Goal: Task Accomplishment & Management: Use online tool/utility

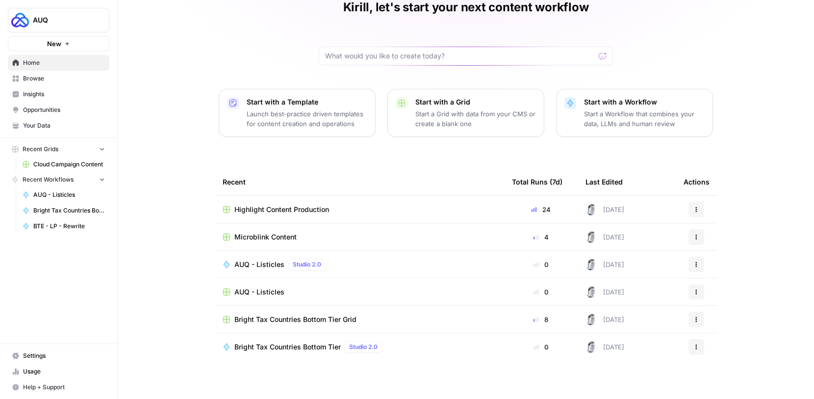
scroll to position [52, 0]
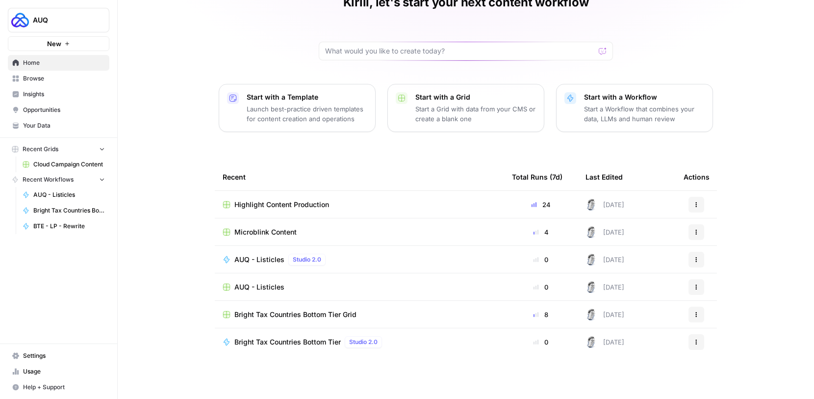
click at [77, 121] on span "Your Data" at bounding box center [64, 125] width 82 height 9
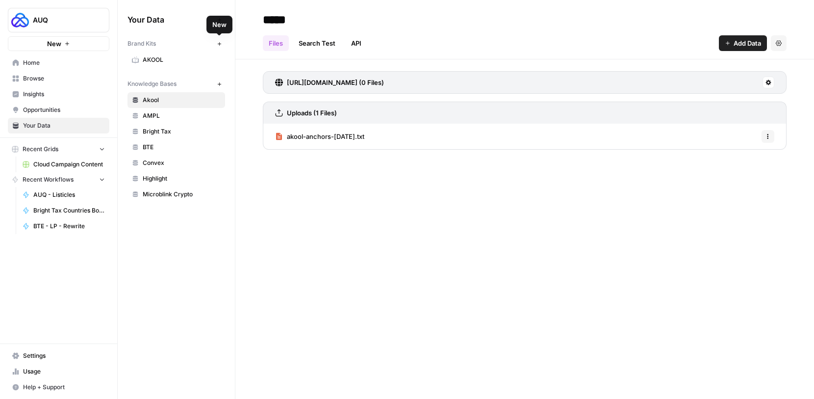
click at [221, 46] on icon "button" at bounding box center [219, 43] width 5 height 5
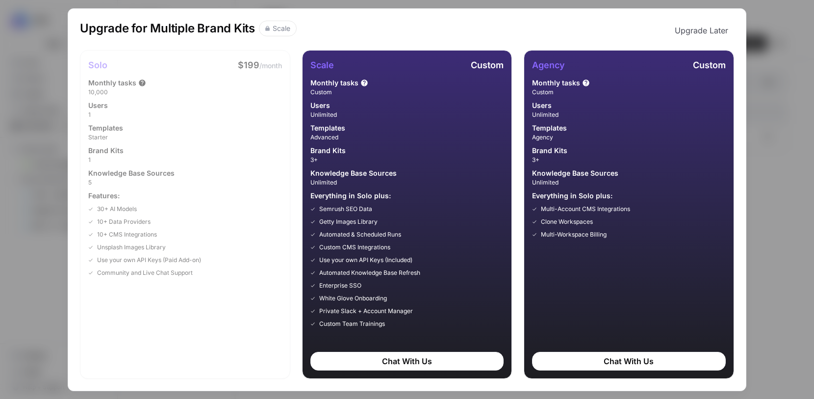
click at [722, 34] on button "Upgrade Later" at bounding box center [701, 31] width 65 height 20
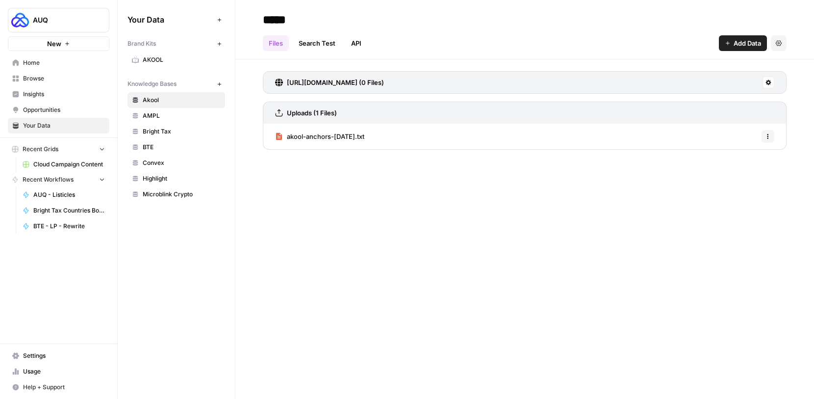
click at [171, 123] on link "AMPL" at bounding box center [176, 116] width 98 height 16
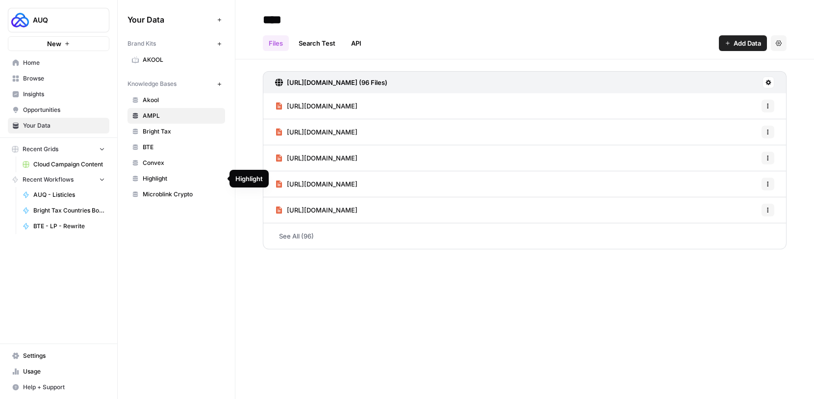
click at [162, 197] on span "Microblink Crypto" at bounding box center [182, 194] width 78 height 9
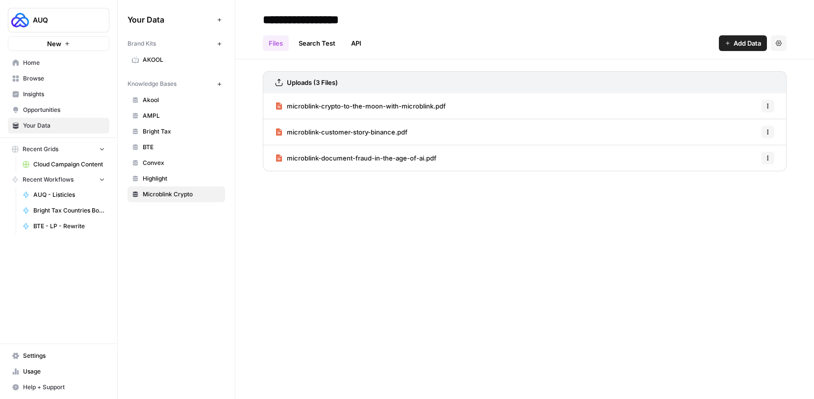
click at [201, 101] on span "Akool" at bounding box center [182, 100] width 78 height 9
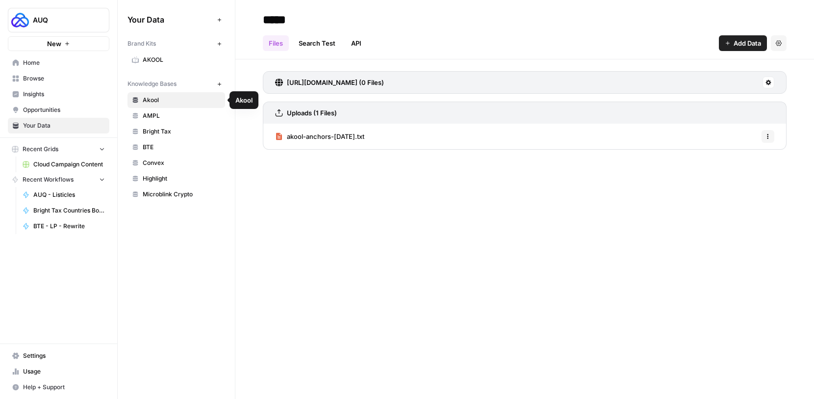
click at [302, 132] on span "akool-anchors-[DATE].txt" at bounding box center [325, 136] width 77 height 10
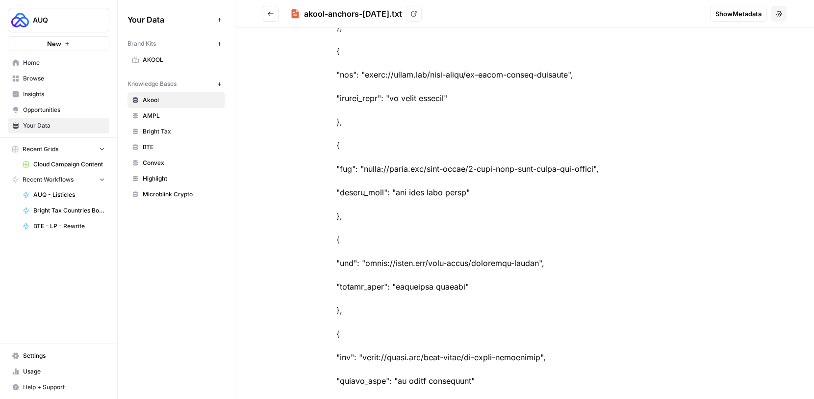
scroll to position [141, 0]
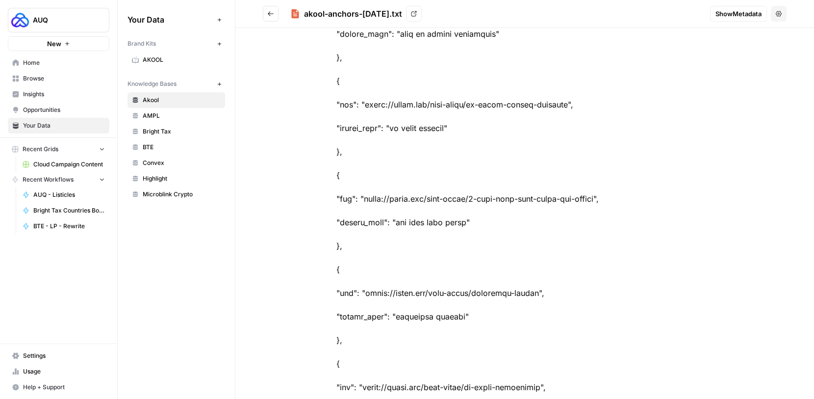
click at [269, 15] on icon "Go back" at bounding box center [270, 13] width 7 height 7
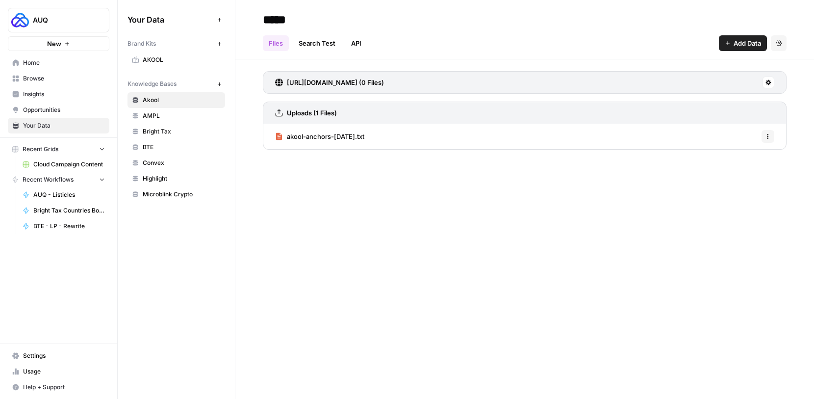
click at [182, 123] on link "AMPL" at bounding box center [176, 116] width 98 height 16
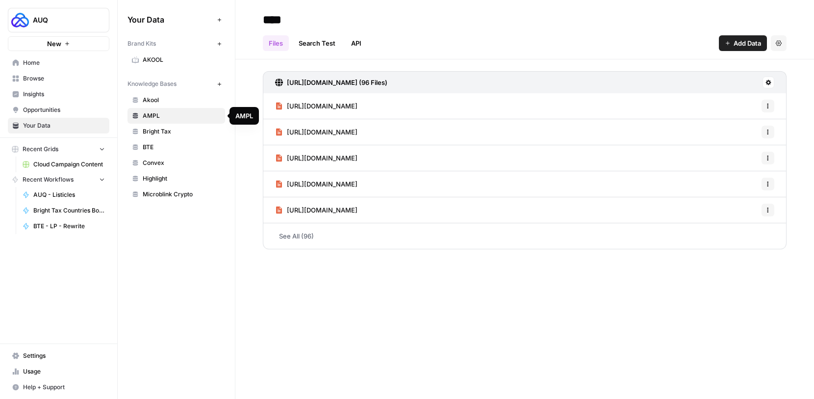
click at [186, 109] on link "AMPL" at bounding box center [176, 116] width 98 height 16
click at [191, 103] on span "Akool" at bounding box center [182, 100] width 78 height 9
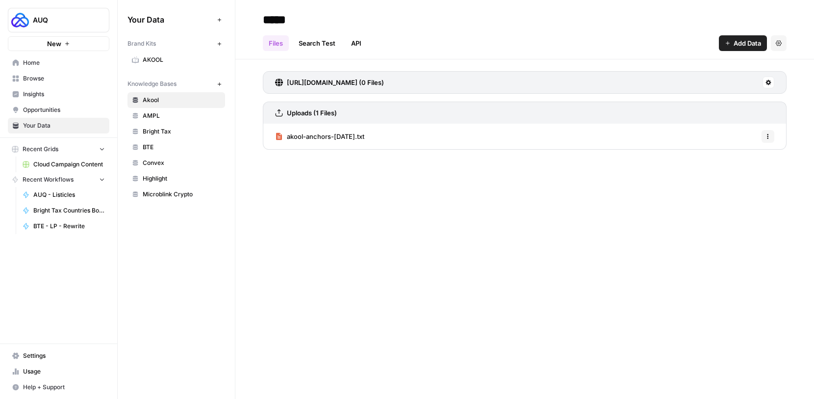
click at [325, 140] on span "akool-anchors-[DATE].txt" at bounding box center [325, 136] width 77 height 10
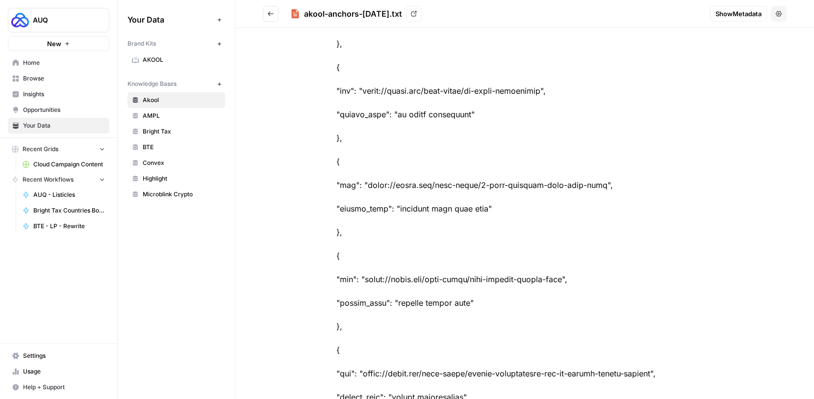
scroll to position [439, 0]
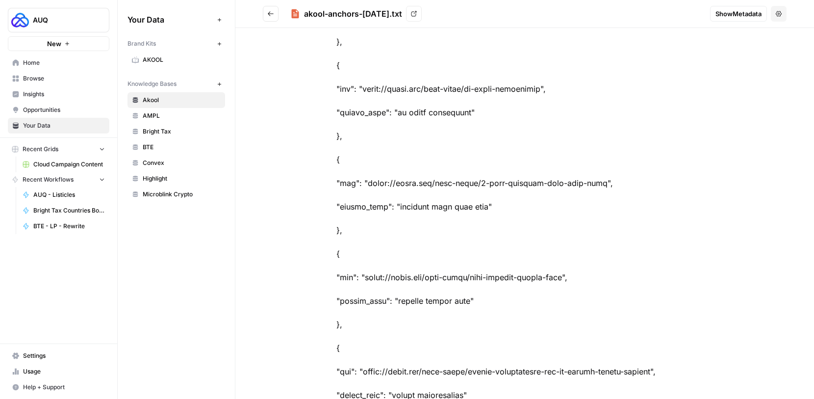
click at [277, 16] on button "Go back" at bounding box center [271, 14] width 16 height 16
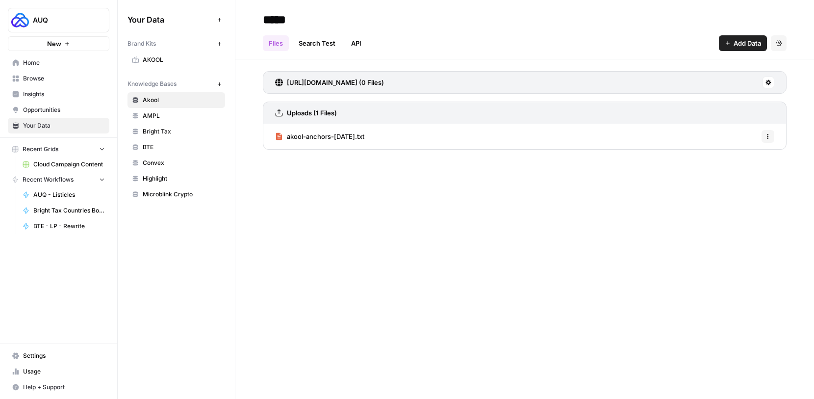
click at [173, 188] on link "Microblink Crypto" at bounding box center [176, 194] width 98 height 16
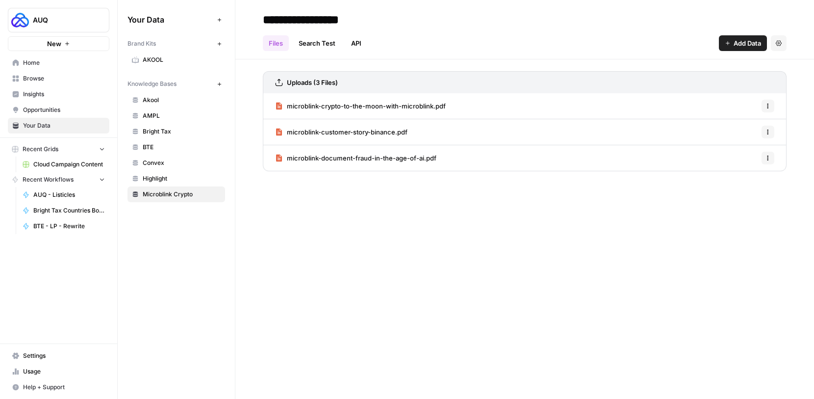
click at [313, 136] on span "microblink-customer-story-binance.pdf" at bounding box center [347, 132] width 121 height 10
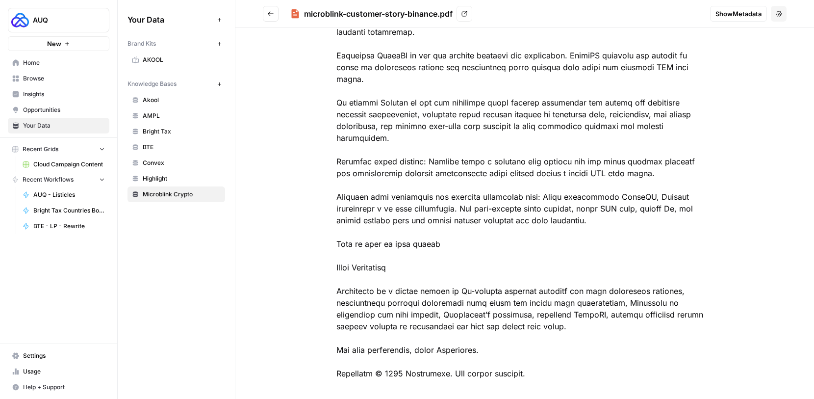
scroll to position [137, 0]
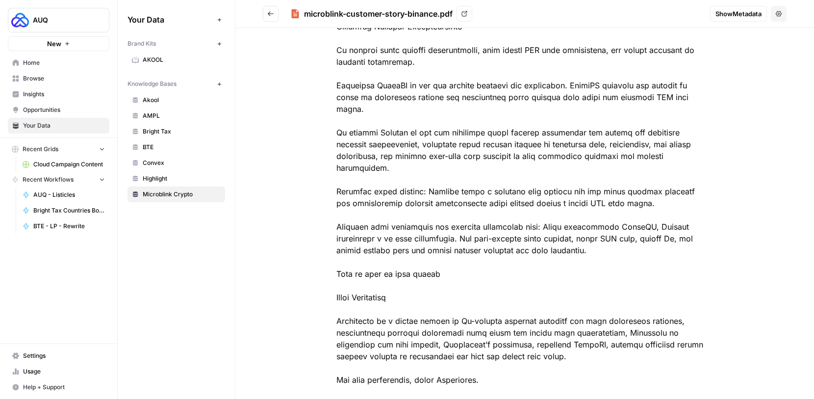
click at [273, 18] on button "Go back" at bounding box center [271, 14] width 16 height 16
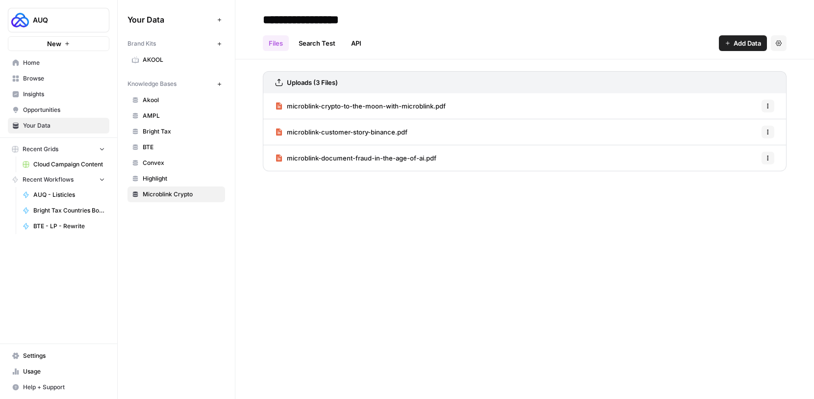
click at [72, 68] on link "Home" at bounding box center [58, 63] width 101 height 16
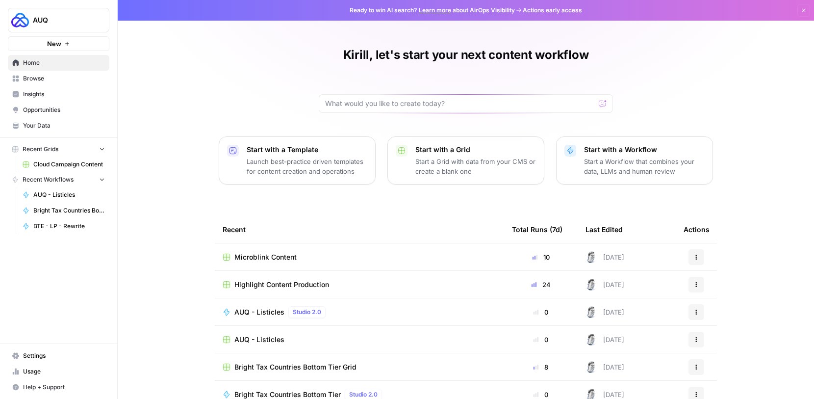
click at [45, 79] on span "Browse" at bounding box center [64, 78] width 82 height 9
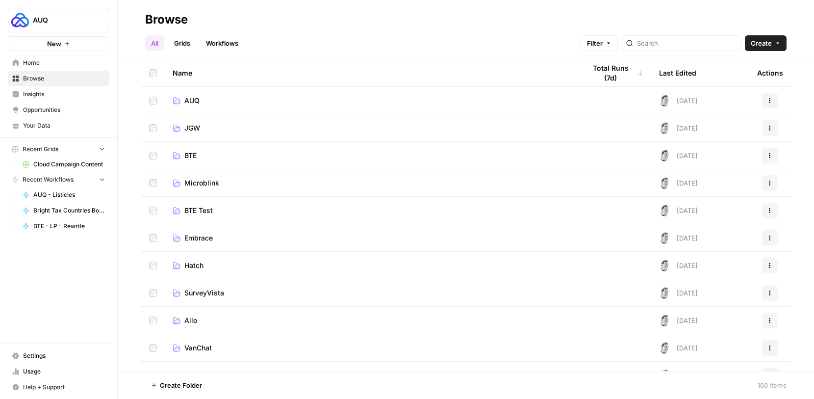
click at [63, 66] on span "Home" at bounding box center [64, 62] width 82 height 9
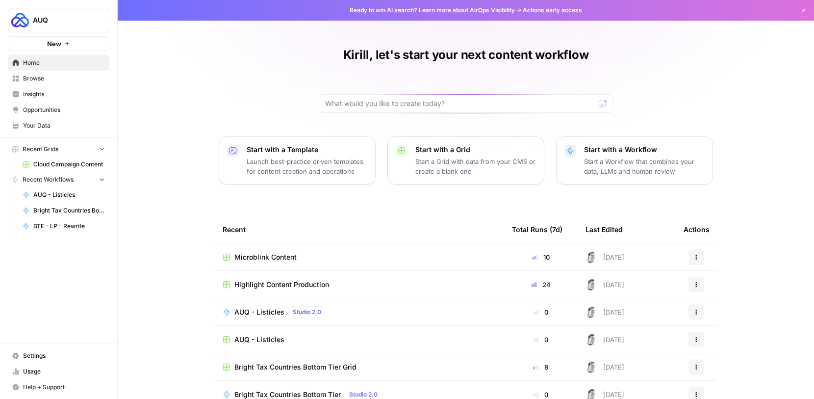
scroll to position [52, 0]
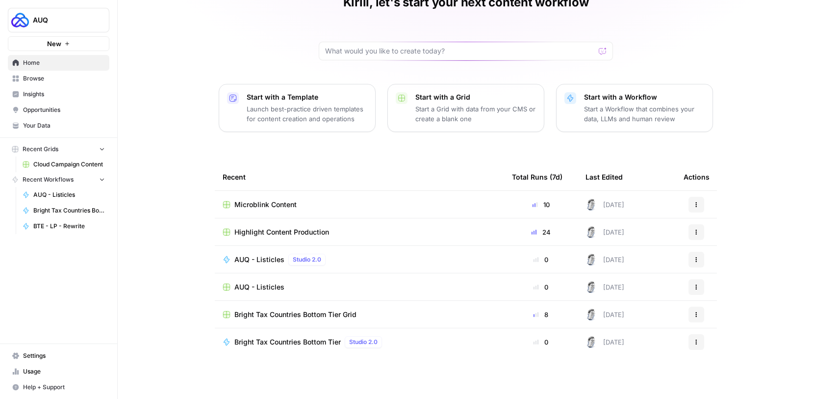
click at [50, 83] on link "Browse" at bounding box center [58, 79] width 101 height 16
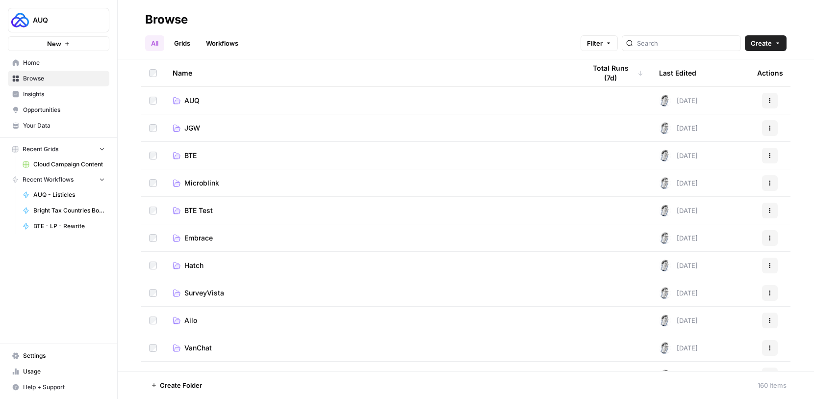
click at [245, 101] on link "AUQ" at bounding box center [371, 101] width 397 height 10
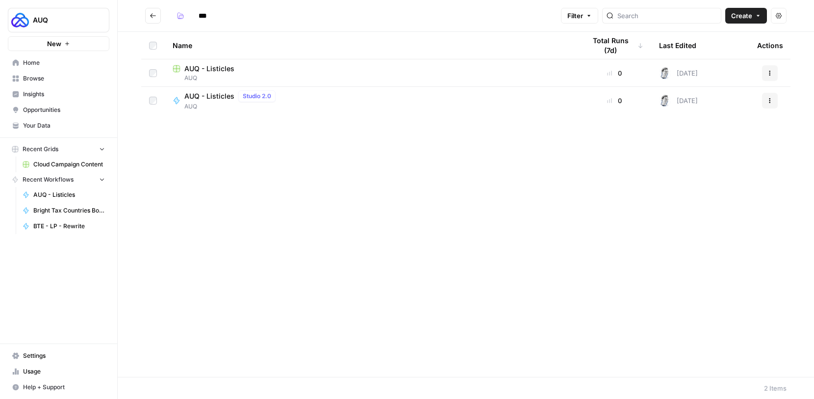
click at [148, 16] on button "Go back" at bounding box center [153, 16] width 16 height 16
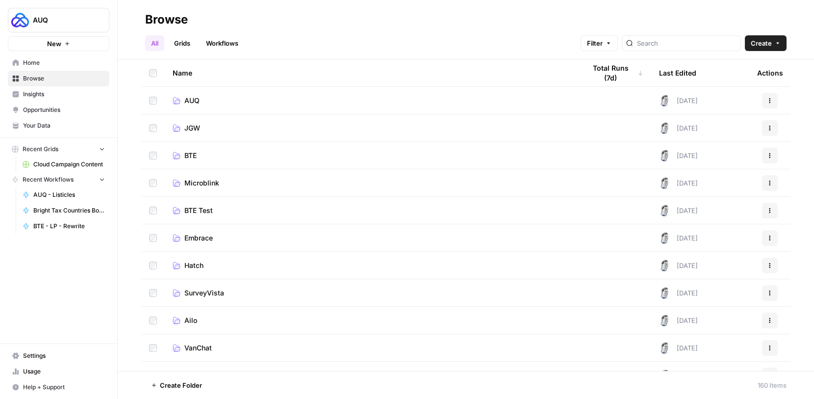
click at [192, 89] on td "AUQ" at bounding box center [371, 100] width 413 height 27
click at [192, 99] on span "AUQ" at bounding box center [191, 101] width 15 height 10
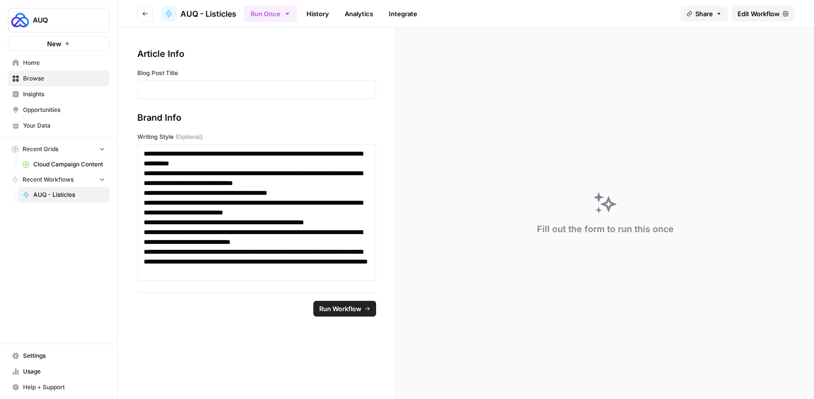
click at [148, 11] on button "Go back" at bounding box center [145, 14] width 16 height 16
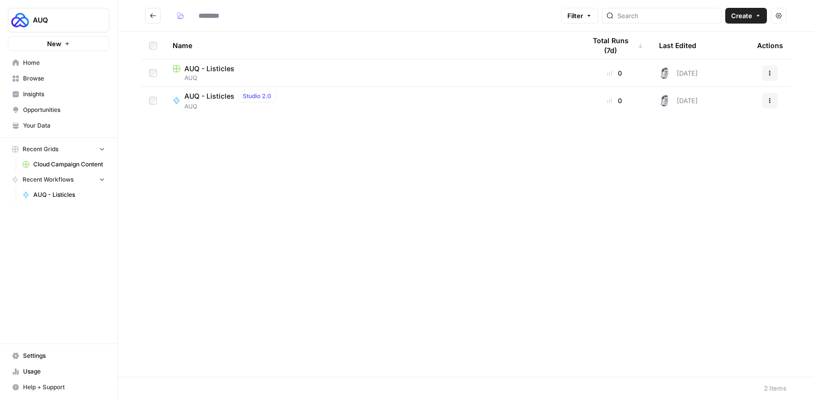
click at [205, 107] on span "AUQ" at bounding box center [231, 106] width 95 height 9
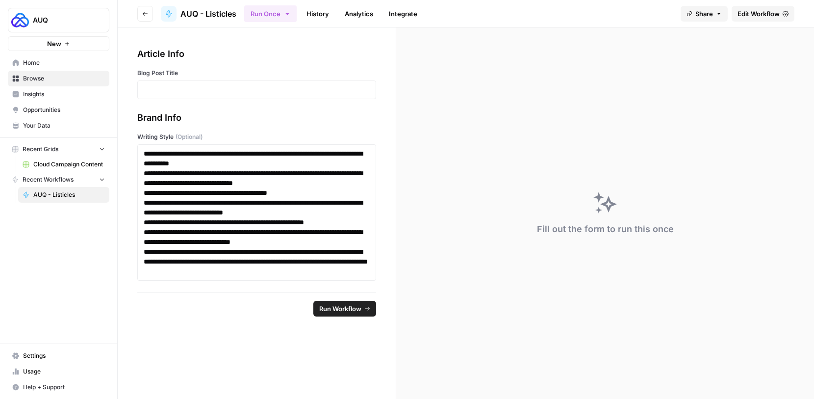
click at [142, 3] on header "Go back AUQ - Listicles Run Once History Analytics Integrate Share Edit Workflow" at bounding box center [466, 13] width 696 height 27
click at [146, 11] on icon "button" at bounding box center [145, 14] width 6 height 6
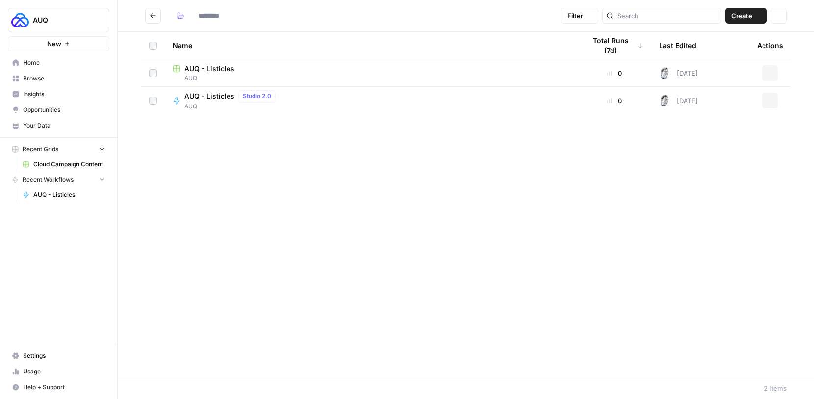
type input "***"
click at [771, 69] on button "Actions" at bounding box center [770, 73] width 16 height 16
click at [594, 138] on div "Name Total Runs (7d) Last Edited Actions AUQ - Listicles AUQ 0 [DATE] Actions A…" at bounding box center [466, 204] width 696 height 345
click at [71, 65] on span "Home" at bounding box center [64, 62] width 82 height 9
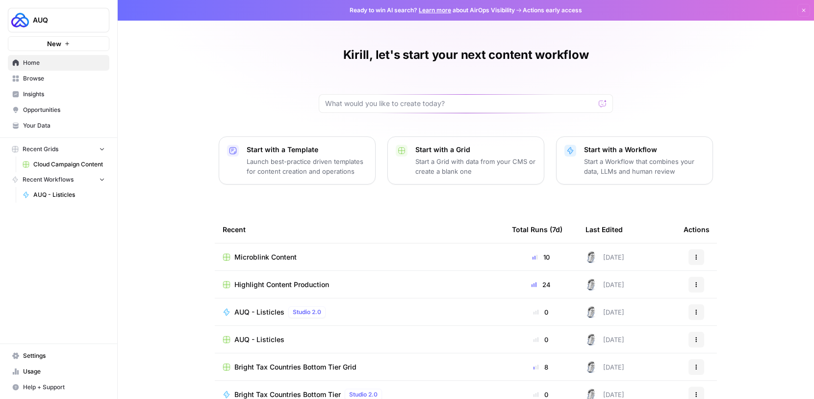
click at [69, 75] on span "Browse" at bounding box center [64, 78] width 82 height 9
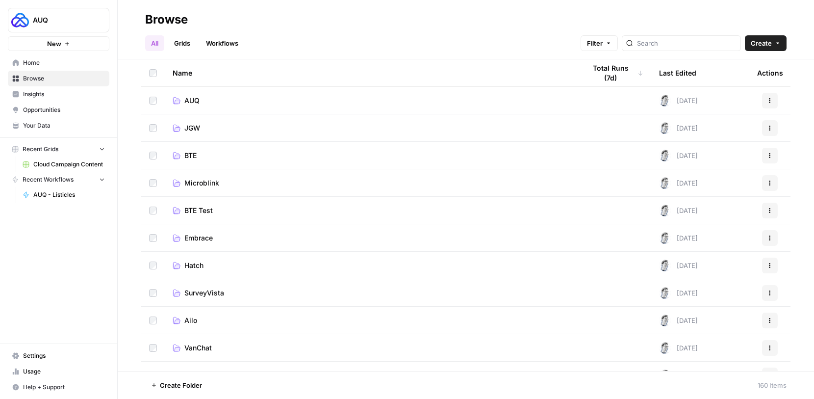
click at [94, 55] on link "Home" at bounding box center [58, 63] width 101 height 16
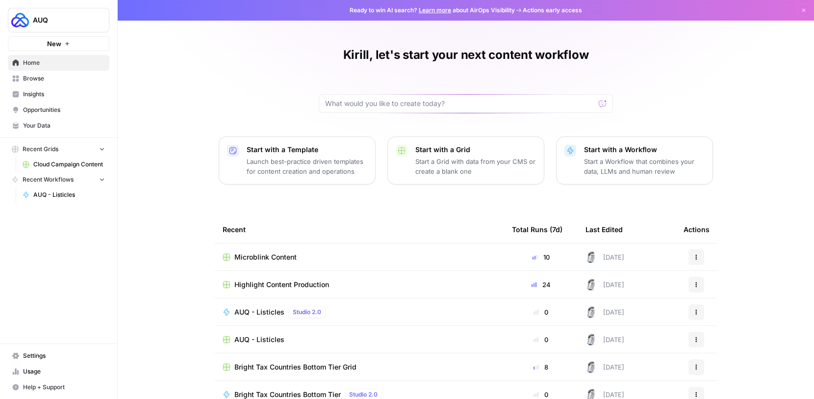
click at [67, 127] on span "Your Data" at bounding box center [64, 125] width 82 height 9
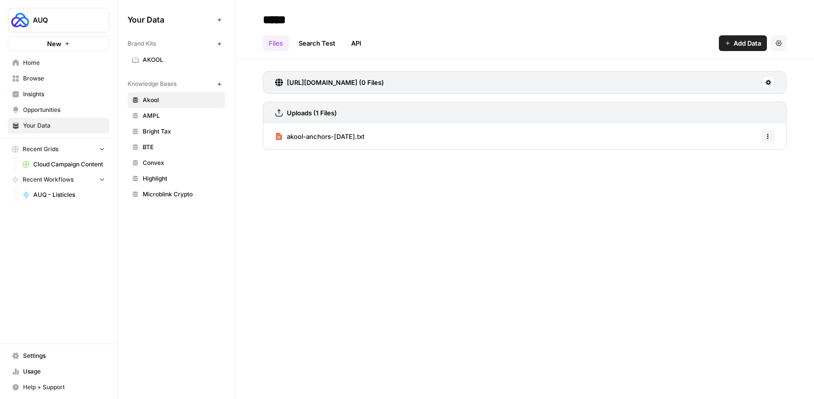
click at [51, 103] on link "Opportunities" at bounding box center [58, 110] width 101 height 16
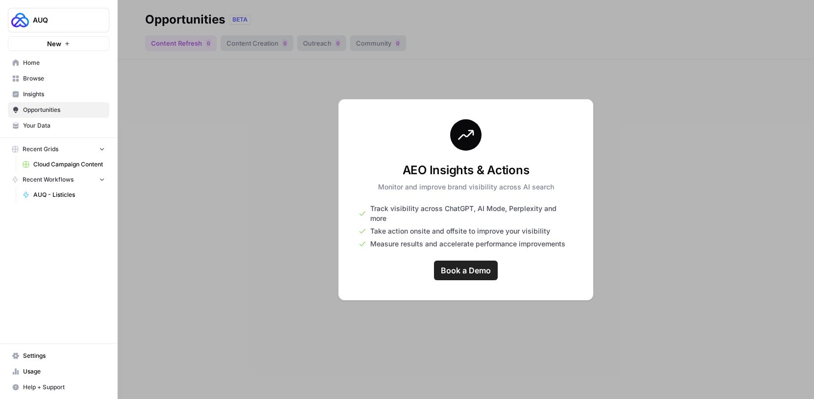
click at [274, 203] on div at bounding box center [466, 199] width 696 height 399
click at [54, 95] on span "Insights" at bounding box center [64, 94] width 82 height 9
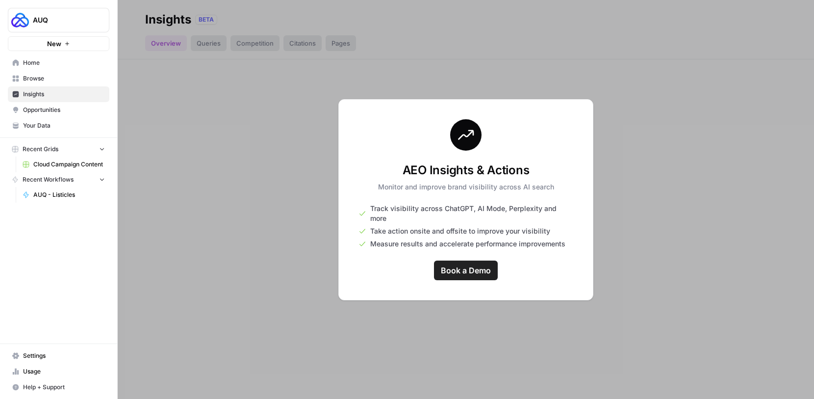
click at [59, 80] on span "Browse" at bounding box center [64, 78] width 82 height 9
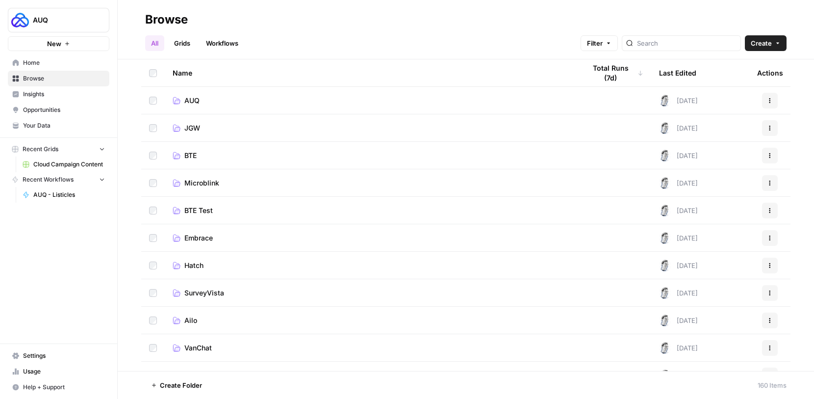
click at [59, 94] on span "Insights" at bounding box center [64, 94] width 82 height 9
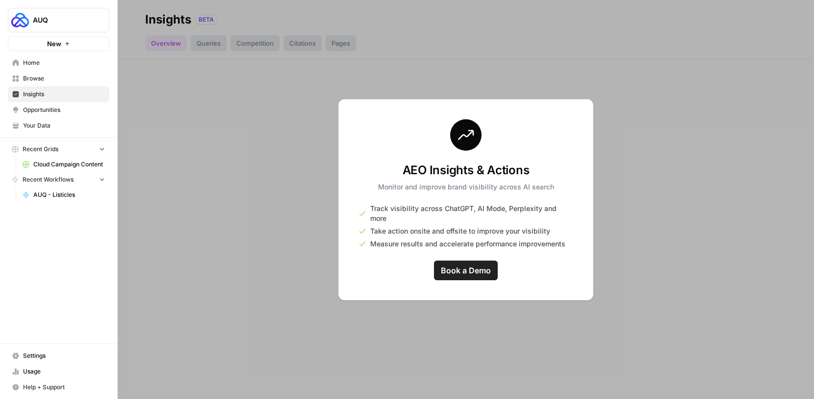
click at [74, 75] on span "Browse" at bounding box center [64, 78] width 82 height 9
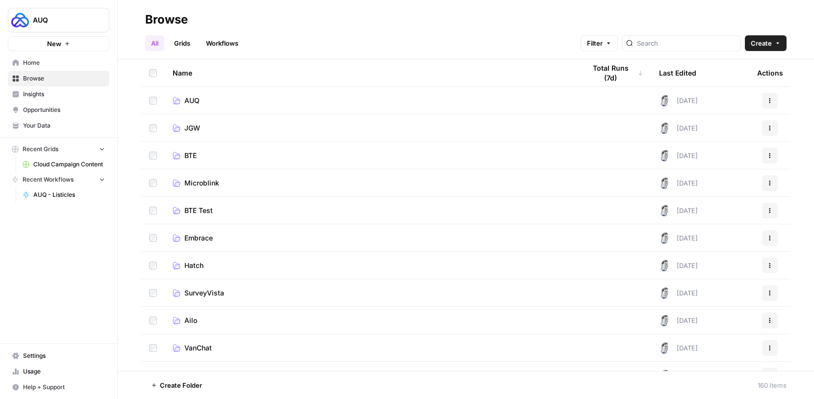
click at [193, 48] on link "Grids" at bounding box center [182, 43] width 28 height 16
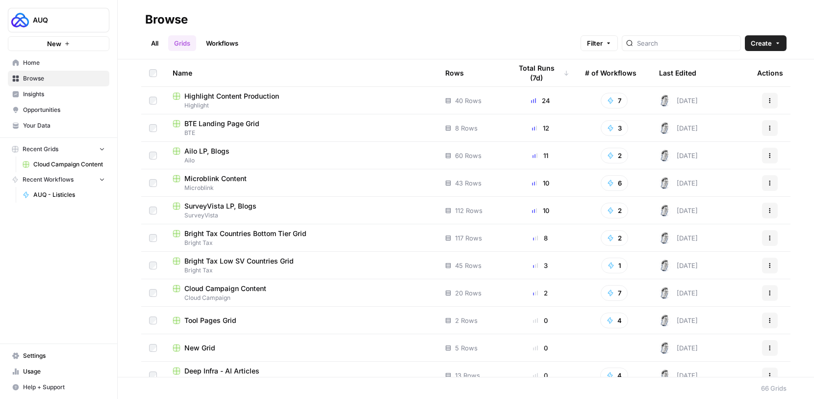
click at [209, 46] on link "Workflows" at bounding box center [222, 43] width 44 height 16
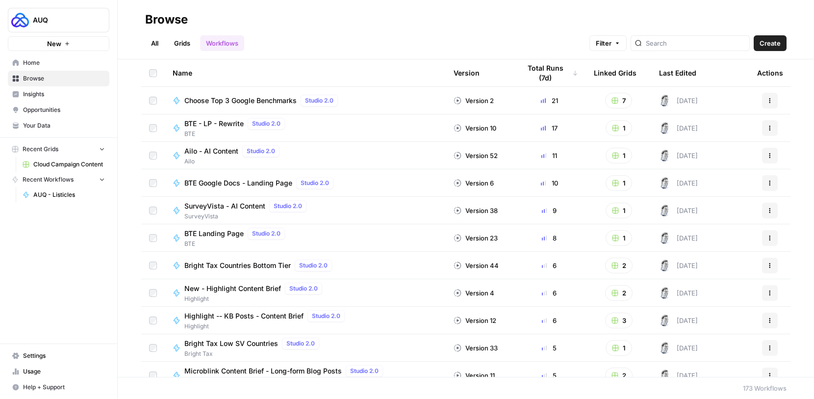
click at [191, 47] on link "Grids" at bounding box center [182, 43] width 28 height 16
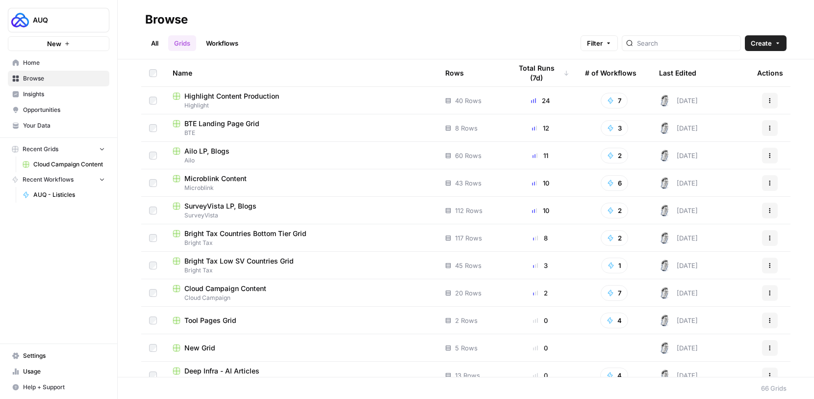
click at [159, 48] on link "All" at bounding box center [154, 43] width 19 height 16
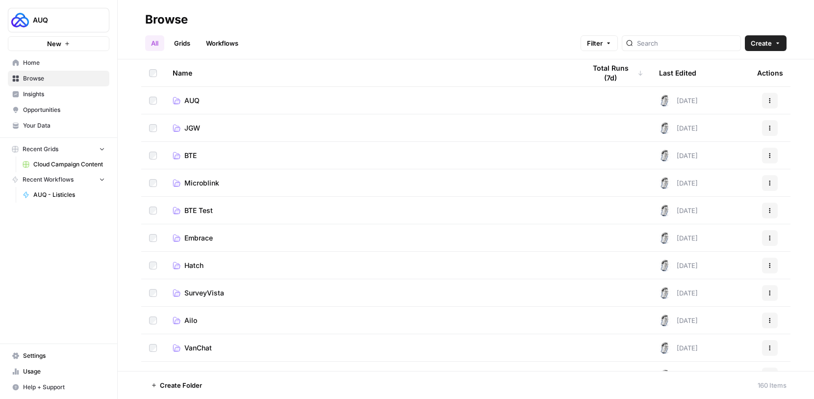
click at [188, 44] on link "Grids" at bounding box center [182, 43] width 28 height 16
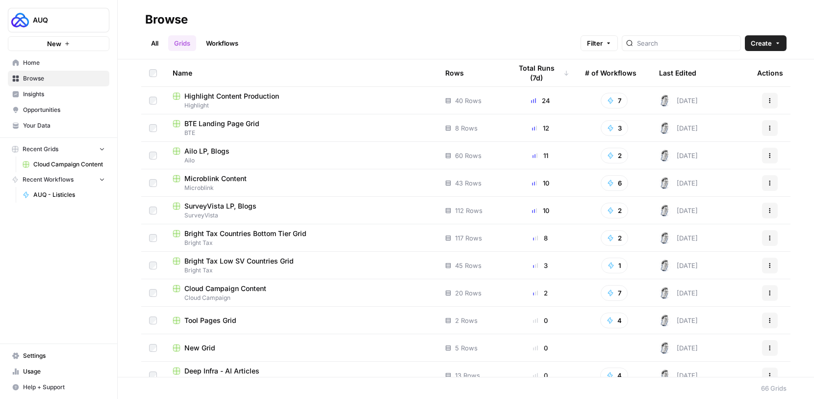
click at [84, 68] on link "Home" at bounding box center [58, 63] width 101 height 16
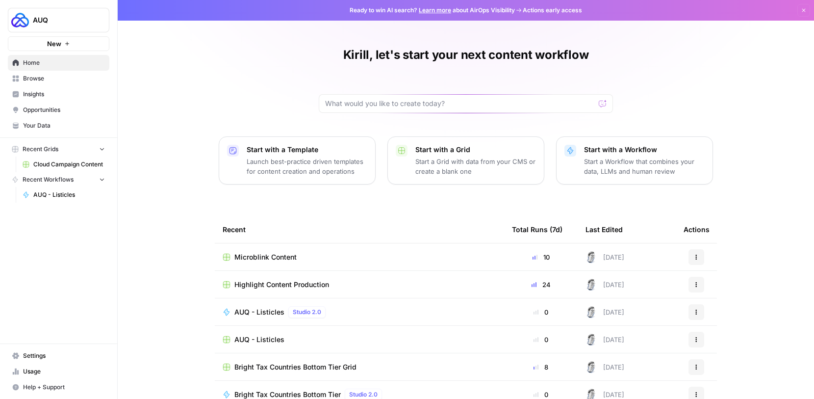
click at [60, 80] on span "Browse" at bounding box center [64, 78] width 82 height 9
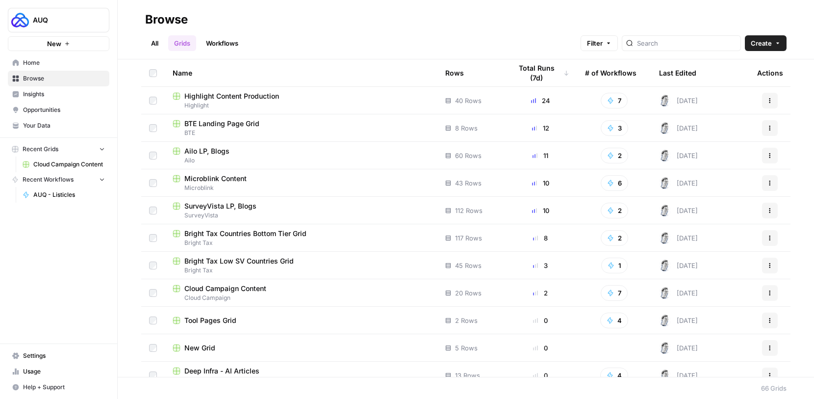
click at [102, 17] on icon "Workspace: AUQ" at bounding box center [101, 20] width 10 height 10
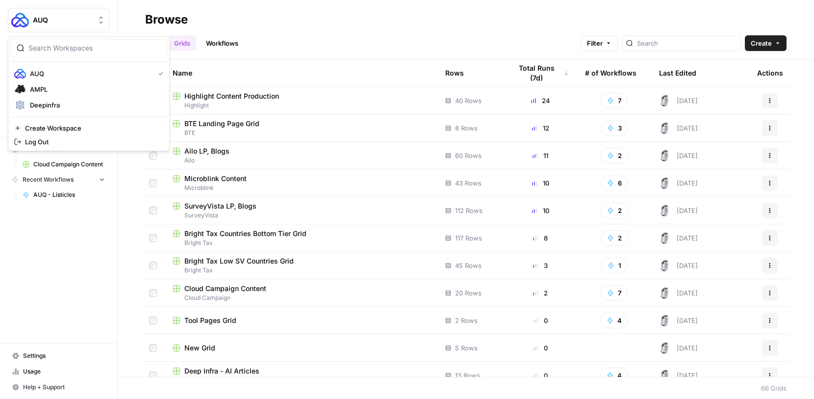
click at [234, 12] on div "Browse" at bounding box center [465, 20] width 641 height 16
click at [68, 25] on span "AUQ" at bounding box center [62, 20] width 59 height 10
click at [59, 92] on span "AMPL" at bounding box center [94, 89] width 129 height 10
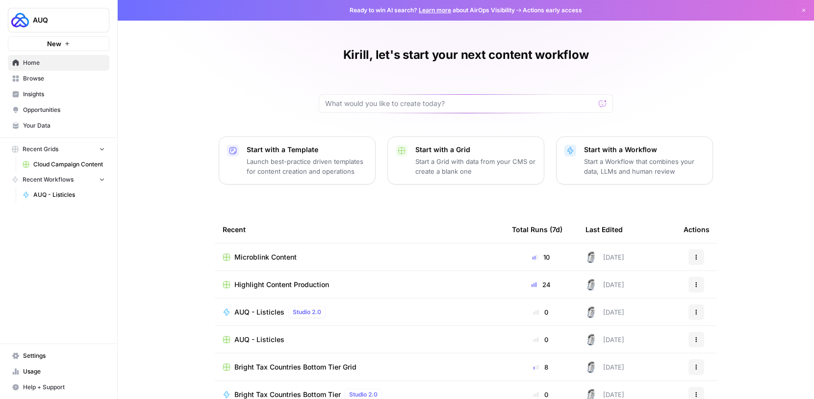
click at [89, 46] on button "New" at bounding box center [58, 43] width 101 height 15
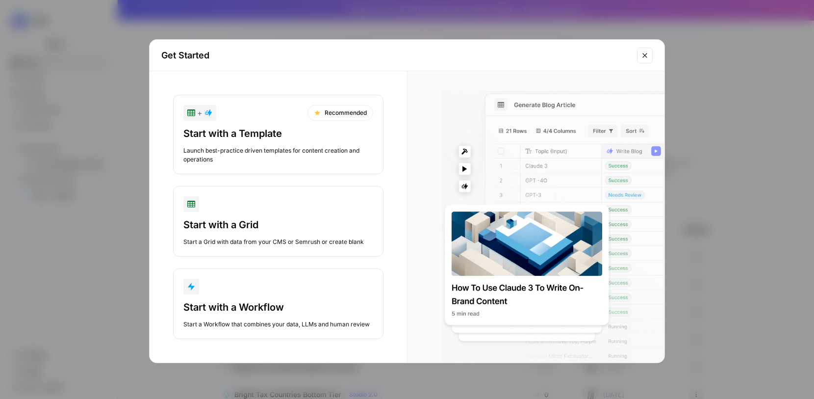
click at [643, 59] on button "Close modal" at bounding box center [645, 56] width 16 height 16
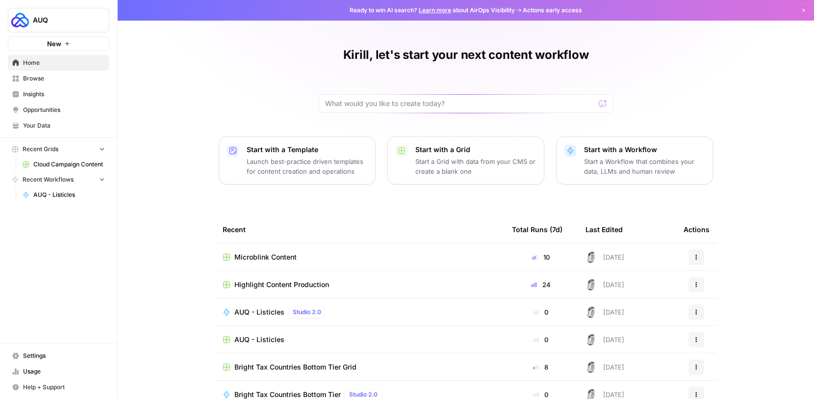
click at [98, 18] on icon "Workspace: AUQ" at bounding box center [101, 20] width 10 height 10
click at [112, 5] on div "AUQ New" at bounding box center [58, 25] width 117 height 51
click at [60, 73] on link "Browse" at bounding box center [58, 79] width 101 height 16
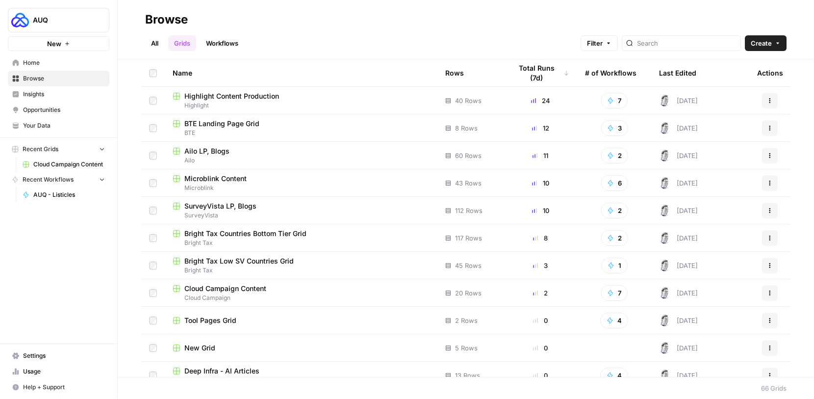
click at [63, 67] on link "Home" at bounding box center [58, 63] width 101 height 16
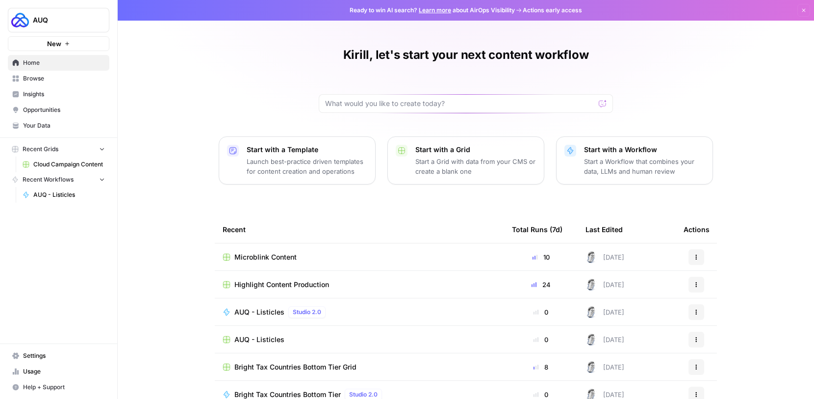
click at [60, 126] on span "Your Data" at bounding box center [64, 125] width 82 height 9
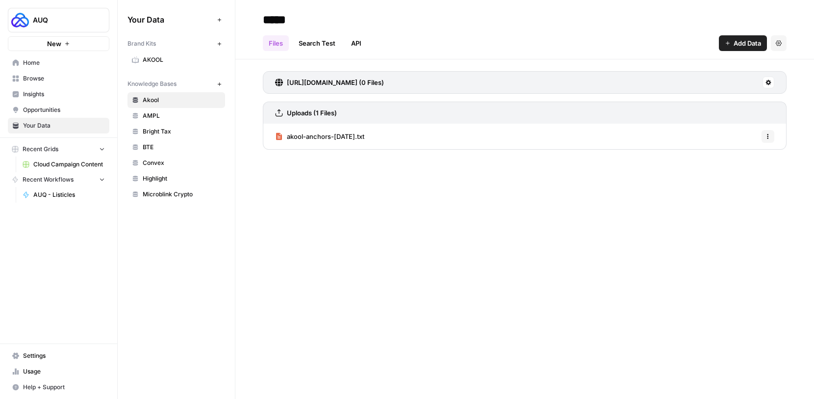
click at [78, 88] on link "Insights" at bounding box center [58, 94] width 101 height 16
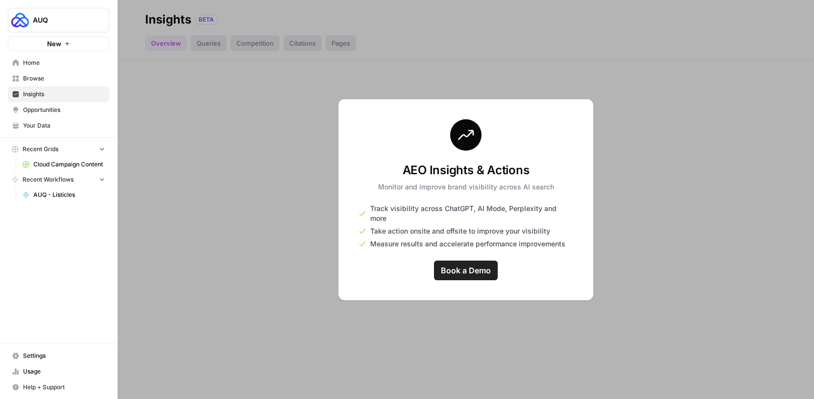
click at [81, 82] on span "Browse" at bounding box center [64, 78] width 82 height 9
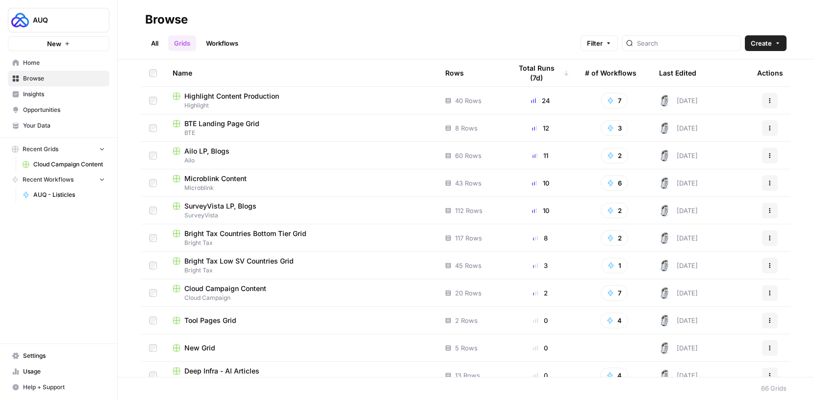
click at [89, 65] on span "Home" at bounding box center [64, 62] width 82 height 9
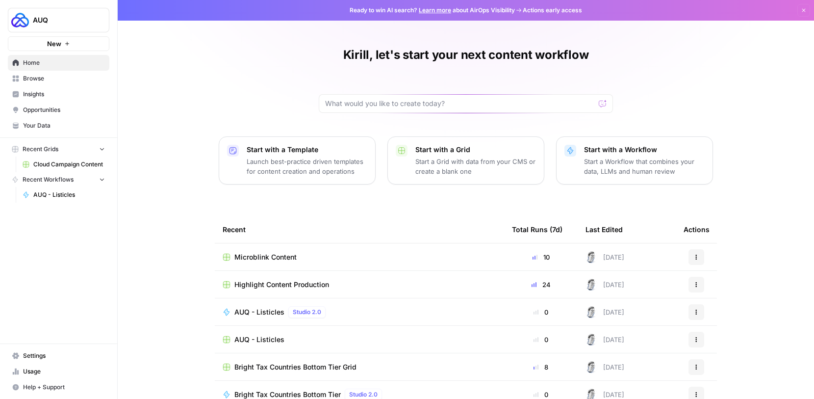
click at [96, 16] on icon "Workspace: AUQ" at bounding box center [101, 20] width 10 height 10
click at [106, 4] on div "AUQ New" at bounding box center [58, 25] width 117 height 51
click at [83, 39] on button "New" at bounding box center [58, 43] width 101 height 15
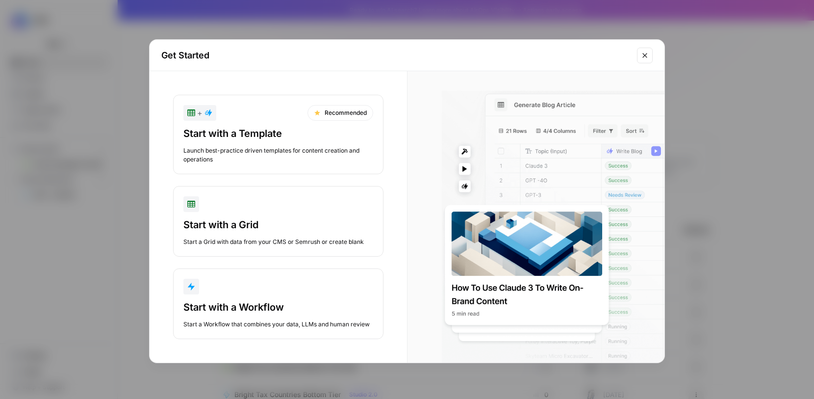
click at [641, 56] on icon "Close modal" at bounding box center [645, 55] width 8 height 8
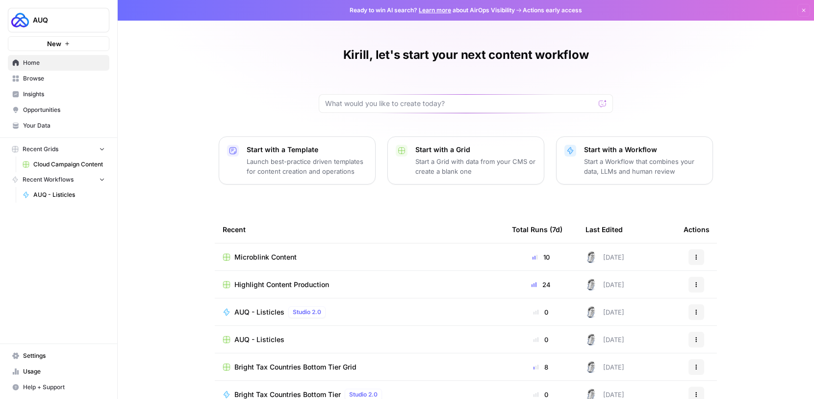
click at [59, 123] on span "Your Data" at bounding box center [64, 125] width 82 height 9
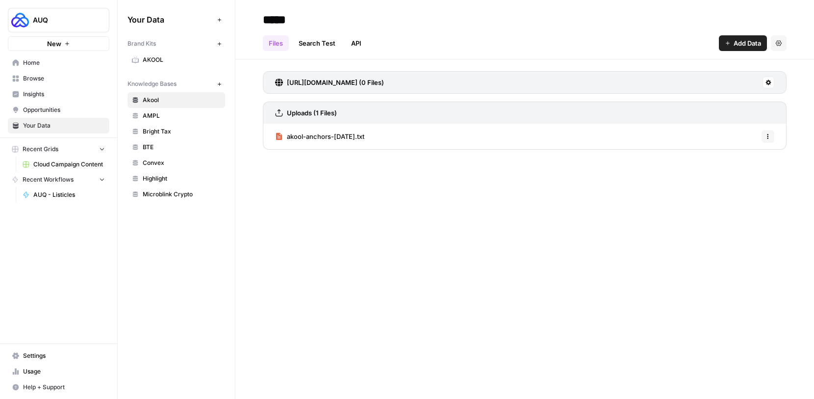
click at [58, 61] on span "Home" at bounding box center [64, 62] width 82 height 9
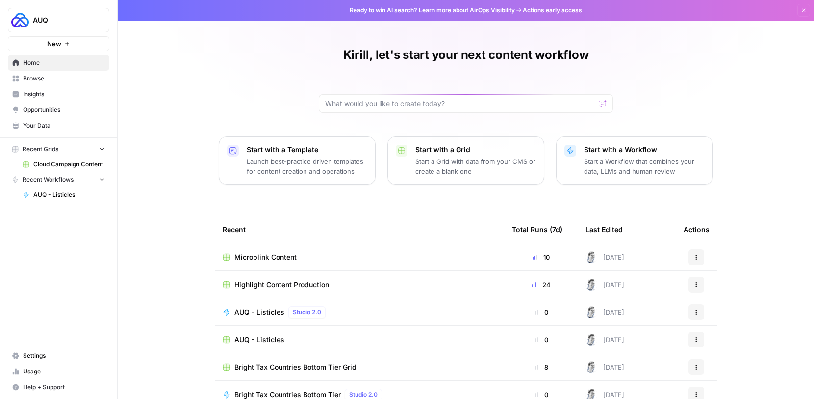
click at [77, 78] on span "Browse" at bounding box center [64, 78] width 82 height 9
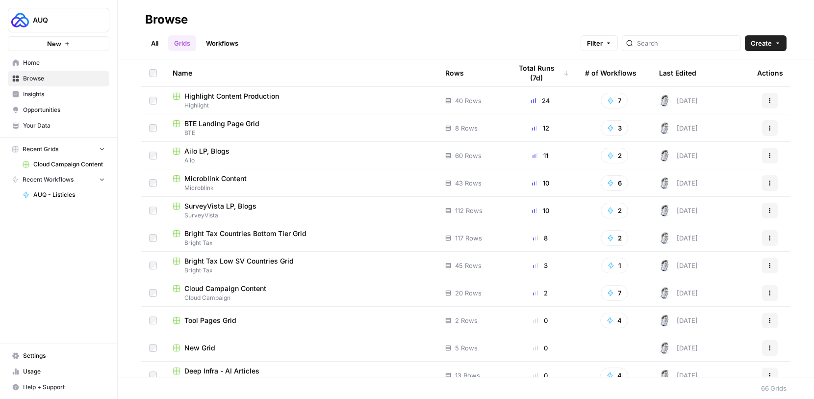
scroll to position [6, 0]
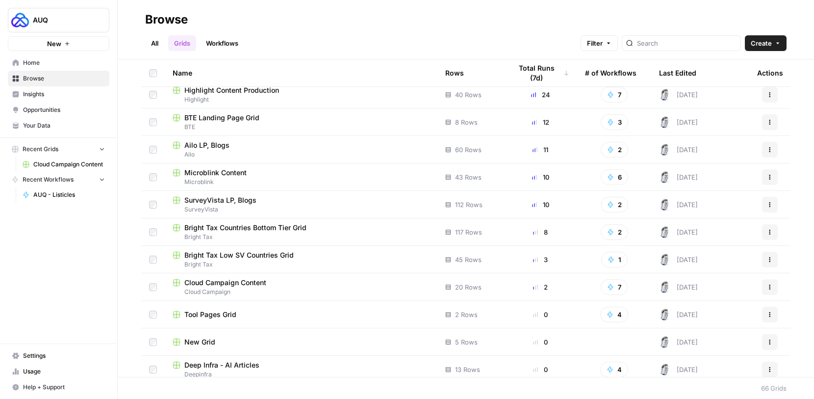
click at [156, 46] on link "All" at bounding box center [154, 43] width 19 height 16
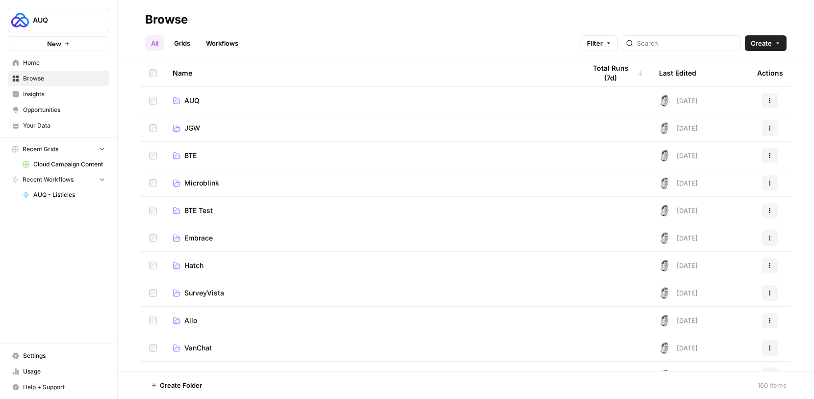
click at [216, 103] on link "AUQ" at bounding box center [371, 101] width 397 height 10
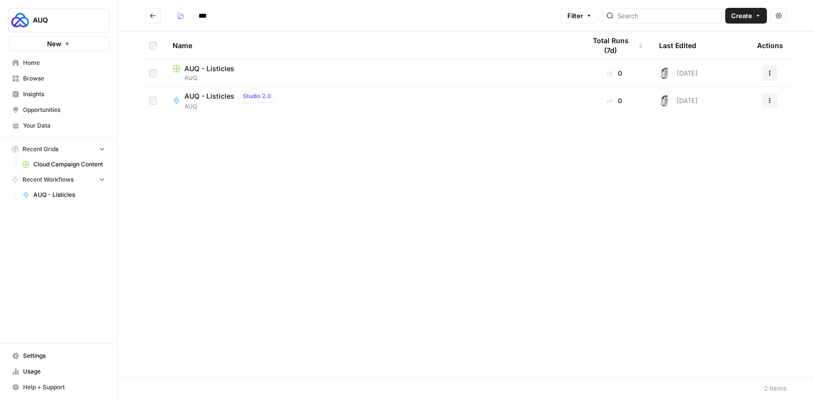
click at [253, 62] on td "AUQ - Listicles AUQ" at bounding box center [371, 72] width 413 height 27
click at [232, 73] on span "AUQ - Listicles" at bounding box center [209, 69] width 50 height 10
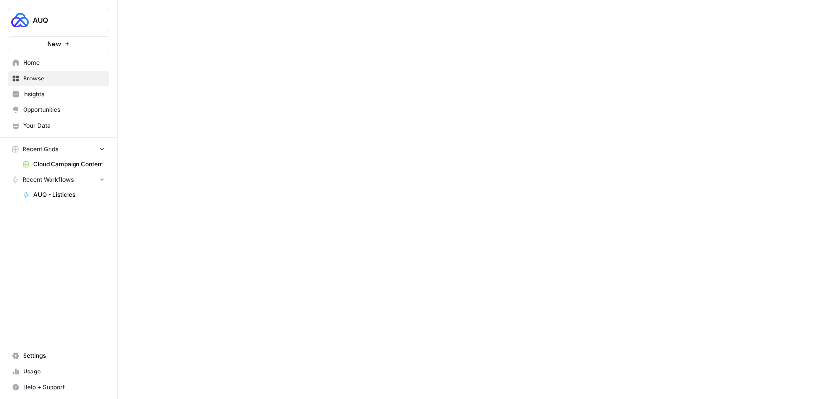
click at [232, 73] on div at bounding box center [466, 199] width 696 height 399
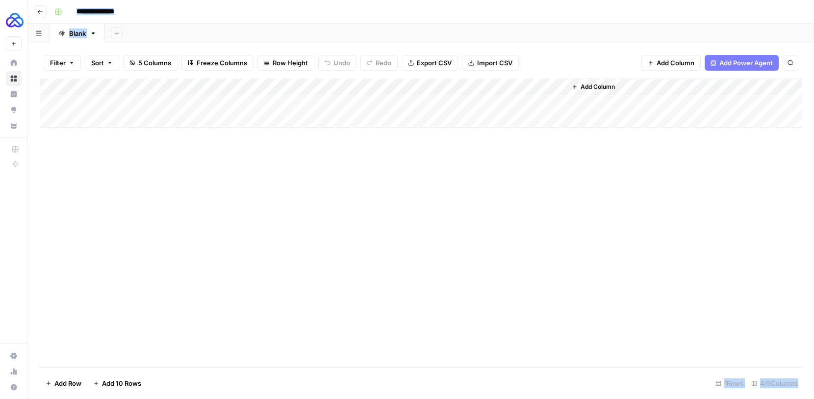
click at [45, 10] on button "Go back" at bounding box center [40, 11] width 13 height 13
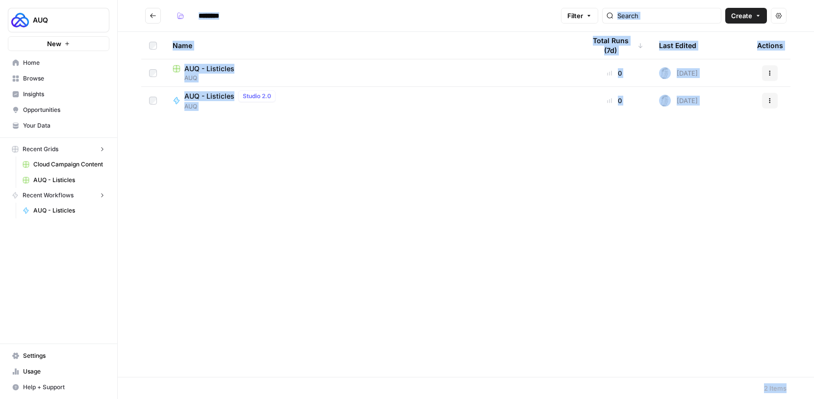
type input "***"
click at [213, 94] on span "AUQ - Listicles" at bounding box center [209, 96] width 50 height 10
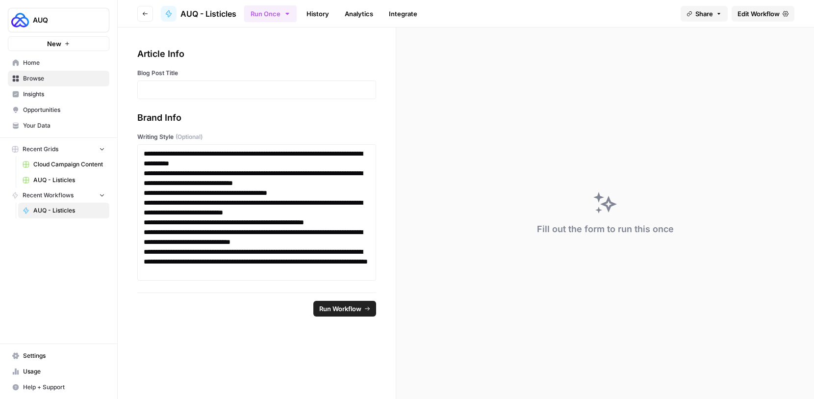
click at [372, 84] on div at bounding box center [256, 89] width 239 height 19
click at [760, 15] on span "Edit Workflow" at bounding box center [758, 14] width 42 height 10
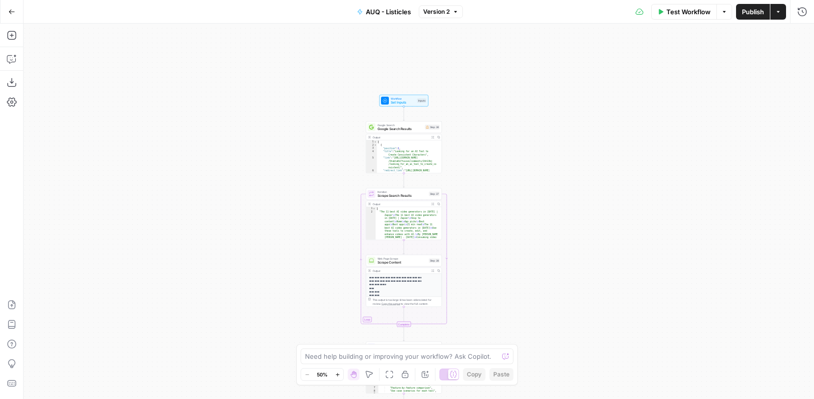
drag, startPoint x: 608, startPoint y: 160, endPoint x: 566, endPoint y: 165, distance: 42.9
click at [602, 130] on div "Workflow Set Inputs Inputs Google Search Google Search Results Step 36 Output E…" at bounding box center [419, 211] width 790 height 375
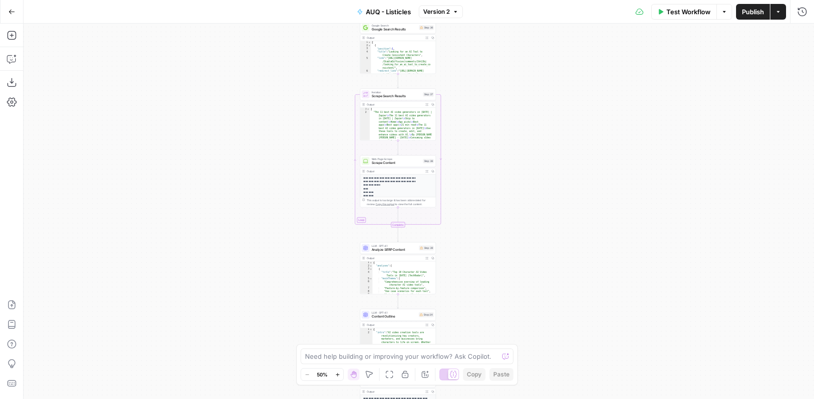
drag, startPoint x: 500, startPoint y: 190, endPoint x: 495, endPoint y: 164, distance: 26.5
click at [495, 165] on div "Workflow Set Inputs Inputs Google Search Google Search Results Step 36 Output E…" at bounding box center [419, 211] width 790 height 375
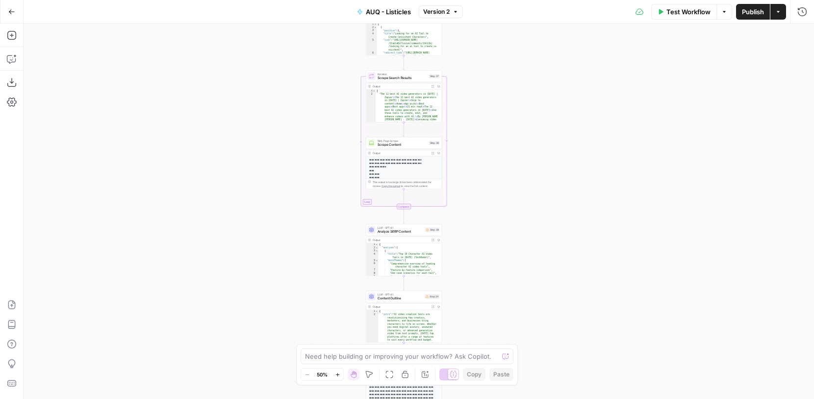
drag, startPoint x: 494, startPoint y: 160, endPoint x: 501, endPoint y: 141, distance: 20.0
click at [501, 141] on div "Workflow Set Inputs Inputs Google Search Google Search Results Step 36 Output E…" at bounding box center [419, 211] width 790 height 375
click at [335, 371] on button "Zoom In" at bounding box center [337, 374] width 12 height 12
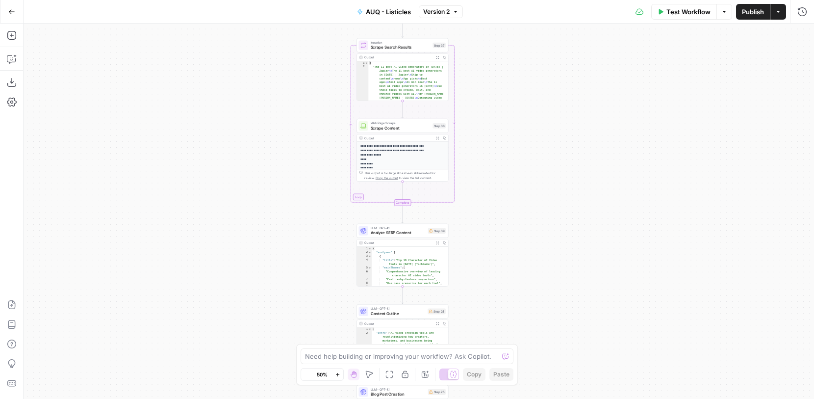
click at [335, 371] on button "Zoom In" at bounding box center [337, 374] width 12 height 12
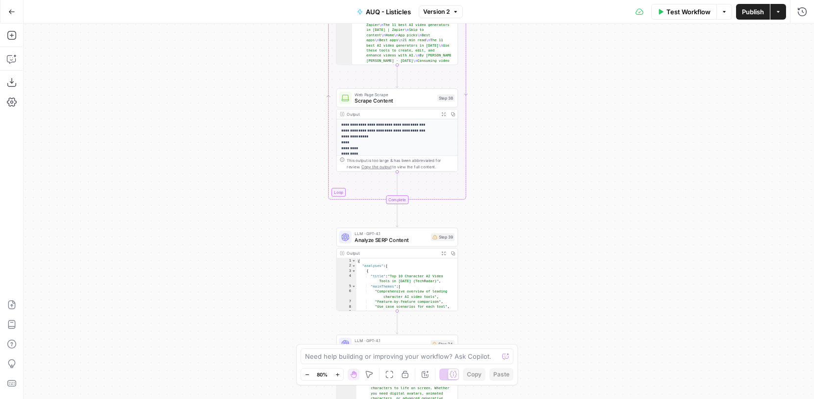
click at [335, 371] on button "Zoom In" at bounding box center [337, 374] width 12 height 12
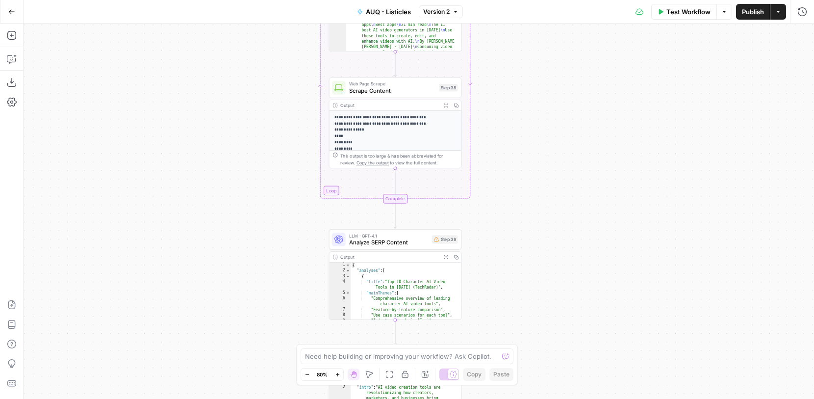
click at [335, 372] on icon "button" at bounding box center [337, 374] width 5 height 5
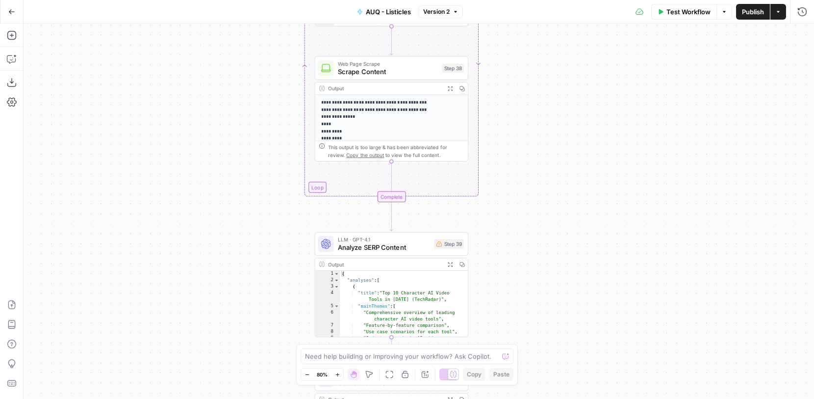
click at [335, 372] on icon "button" at bounding box center [337, 374] width 5 height 5
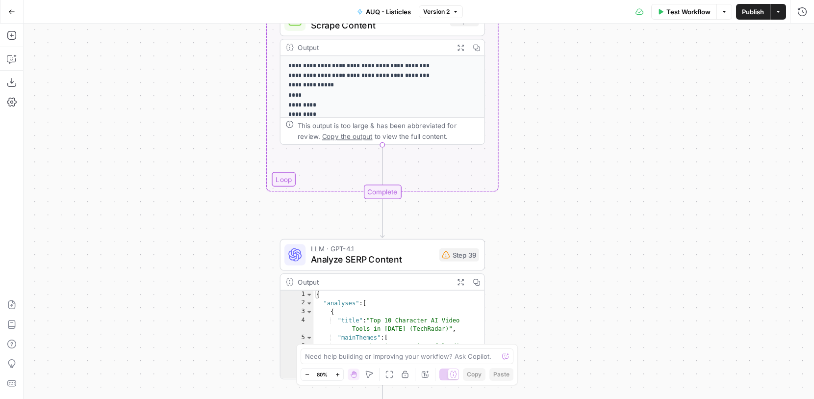
drag, startPoint x: 224, startPoint y: 224, endPoint x: 240, endPoint y: 104, distance: 120.1
click at [239, 128] on div "Workflow Set Inputs Inputs Google Search Google Search Results Step 36 Output E…" at bounding box center [419, 211] width 790 height 375
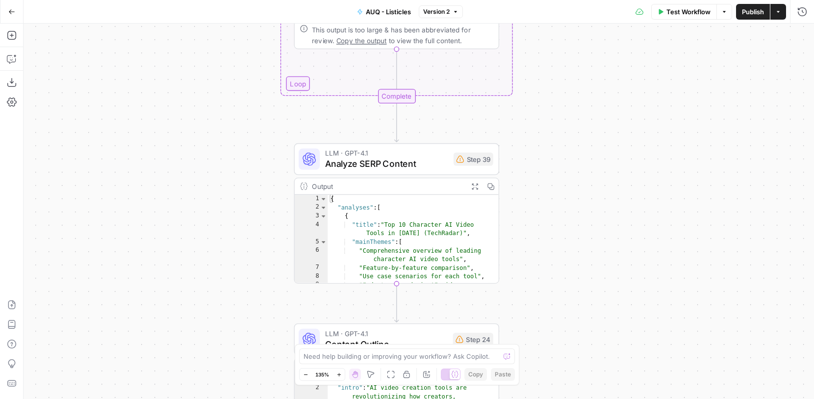
drag, startPoint x: 235, startPoint y: 207, endPoint x: 233, endPoint y: 35, distance: 172.5
click at [233, 63] on div "Workflow Set Inputs Inputs Google Search Google Search Results Step 36 Output E…" at bounding box center [419, 211] width 790 height 375
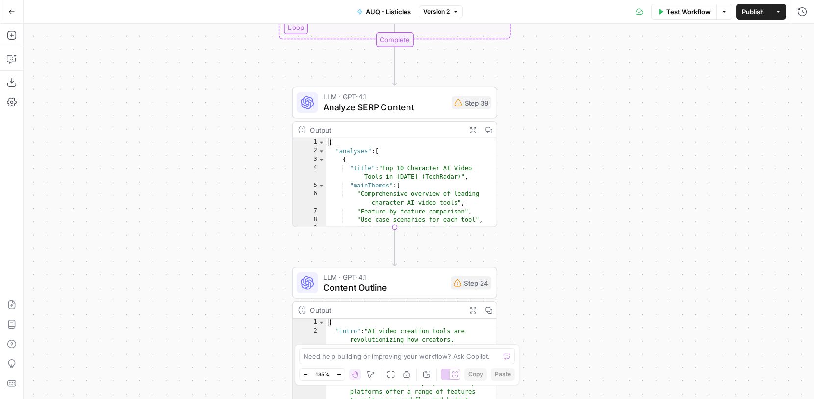
click at [247, 235] on div "Workflow Set Inputs Inputs Google Search Google Search Results Step 36 Output E…" at bounding box center [419, 211] width 790 height 375
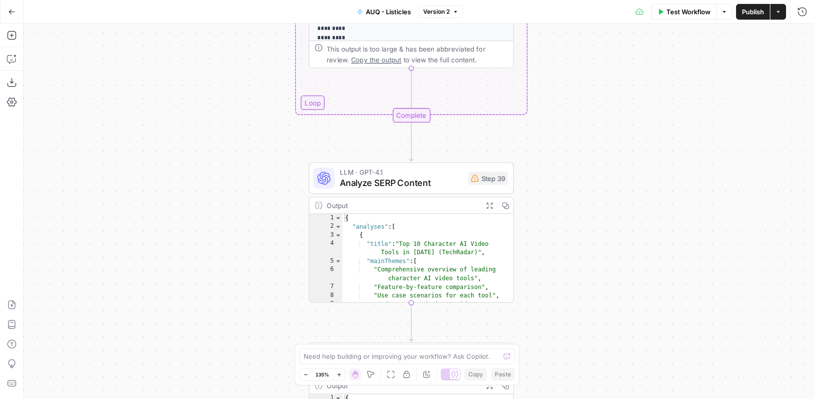
click at [258, 281] on div "Workflow Set Inputs Inputs Google Search Google Search Results Step 36 Output E…" at bounding box center [419, 211] width 790 height 375
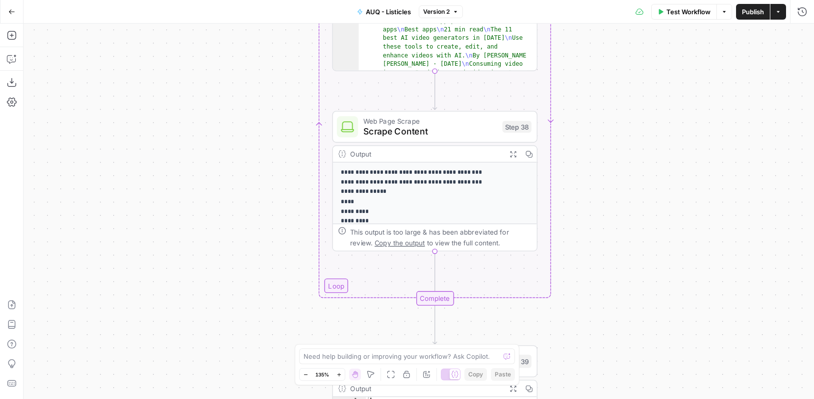
click at [249, 247] on div "Workflow Set Inputs Inputs Google Search Google Search Results Step 36 Output E…" at bounding box center [419, 211] width 790 height 375
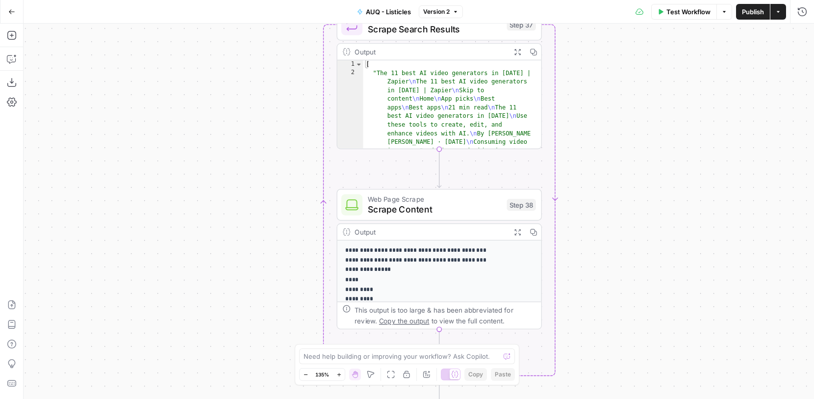
click at [243, 232] on div "Workflow Set Inputs Inputs Google Search Google Search Results Step 36 Output E…" at bounding box center [419, 211] width 790 height 375
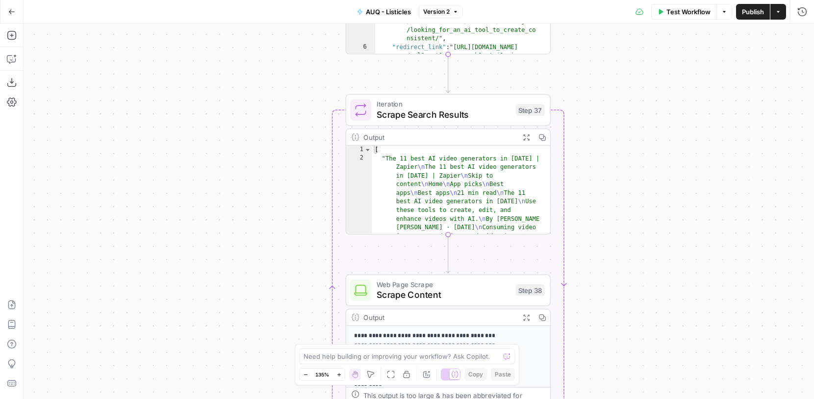
click at [243, 240] on div "Workflow Set Inputs Inputs Google Search Google Search Results Step 36 Output E…" at bounding box center [419, 211] width 790 height 375
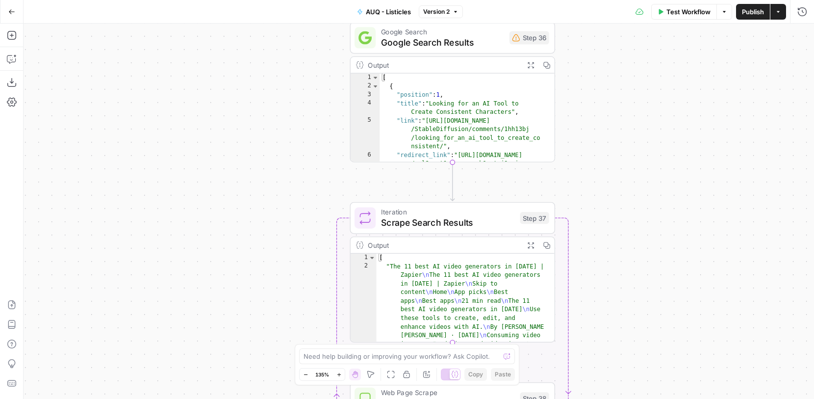
click at [230, 271] on div "Workflow Set Inputs Inputs Google Search Google Search Results Step 36 Output E…" at bounding box center [419, 211] width 790 height 375
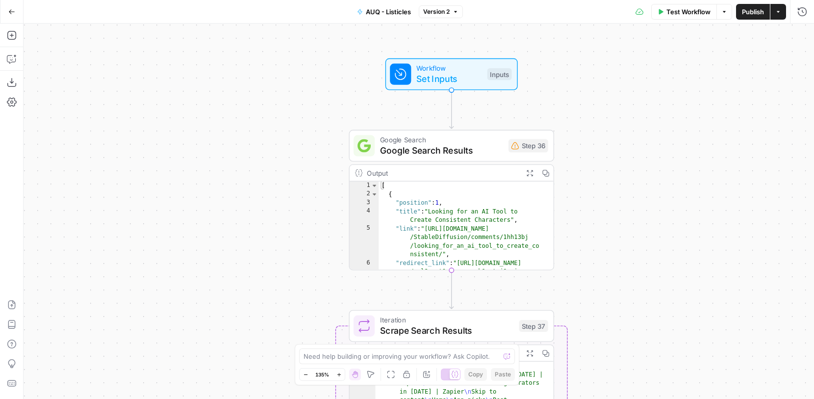
click at [242, 268] on div "Workflow Set Inputs Inputs Google Search Google Search Results Step 36 Output E…" at bounding box center [419, 211] width 790 height 375
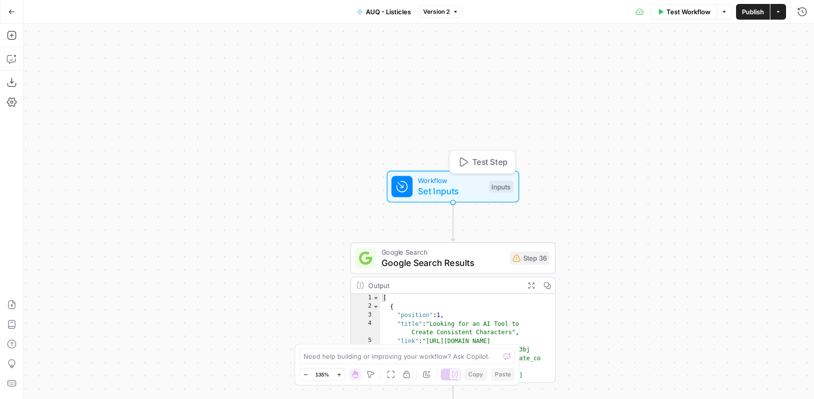
click at [469, 180] on span "Workflow" at bounding box center [451, 180] width 66 height 11
